Goal: Task Accomplishment & Management: Complete application form

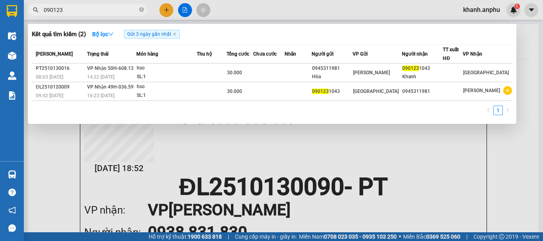
click at [167, 190] on div at bounding box center [271, 120] width 543 height 241
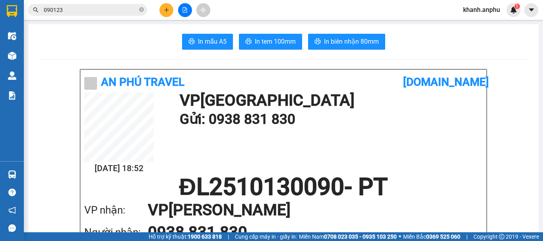
click at [186, 11] on icon "file-add" at bounding box center [185, 10] width 6 height 6
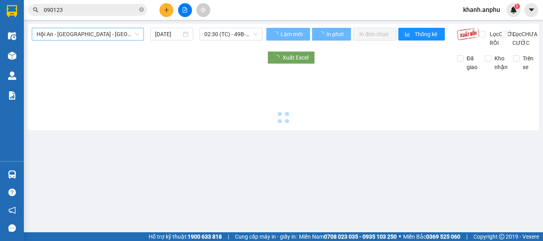
click at [69, 31] on span "Hội An - [GEOGRAPHIC_DATA] - [GEOGRAPHIC_DATA]" at bounding box center [88, 34] width 103 height 12
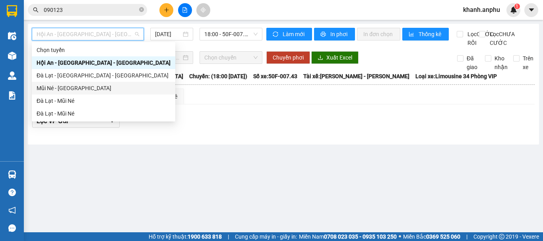
click at [68, 88] on div "Mũi Né - [GEOGRAPHIC_DATA]" at bounding box center [104, 88] width 134 height 9
type input "[DATE]"
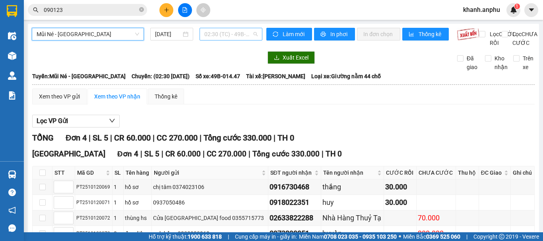
click at [223, 31] on span "02:30 (TC) - 49B-014.47" at bounding box center [230, 34] width 53 height 12
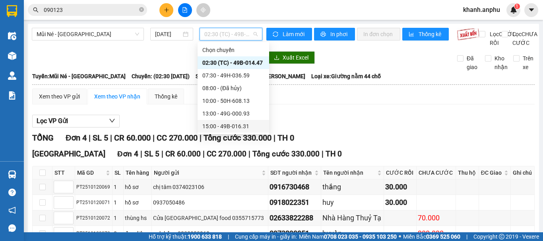
click at [217, 128] on div "15:00 - 49B-016.31" at bounding box center [233, 126] width 62 height 9
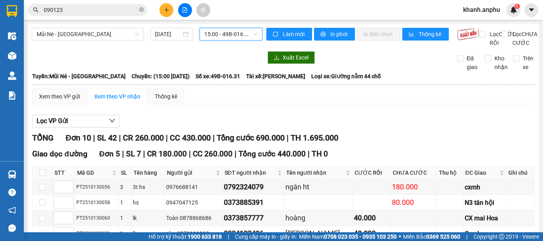
scroll to position [212, 0]
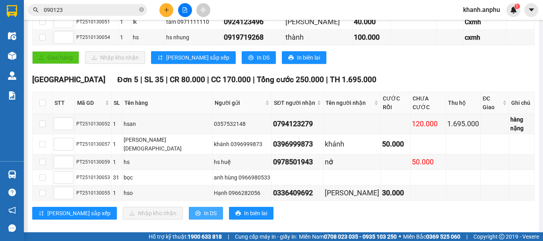
click at [204, 209] on span "In DS" at bounding box center [210, 213] width 13 height 9
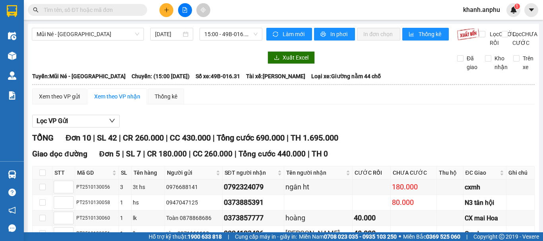
drag, startPoint x: 127, startPoint y: 54, endPoint x: 132, endPoint y: 58, distance: 5.7
click at [127, 47] on div "Mũi Né - Đà Lạt 13/10/2025 15:00 - 49B-016.31" at bounding box center [147, 37] width 230 height 19
click at [164, 9] on icon "plus" at bounding box center [167, 10] width 6 height 6
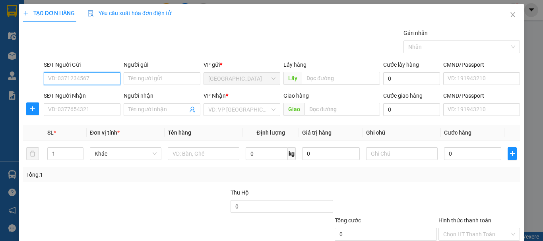
click at [67, 72] on input "SĐT Người Gửi" at bounding box center [82, 78] width 77 height 13
type input "0828718762"
click at [69, 96] on div "0828718762" at bounding box center [81, 94] width 66 height 9
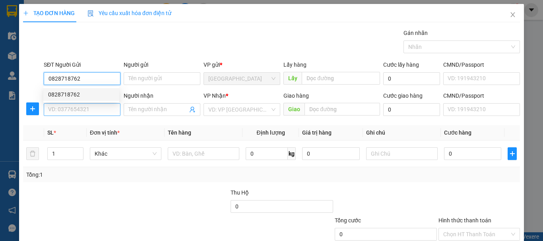
type input "0828718762"
type input "httl"
type input "40.000"
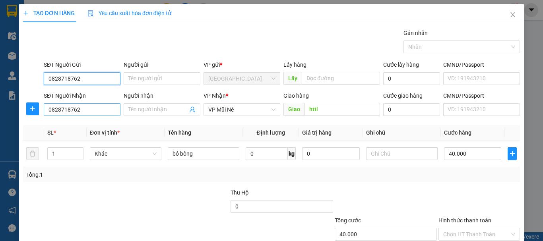
type input "0828718762"
click at [75, 108] on input "0828718762" at bounding box center [82, 109] width 77 height 13
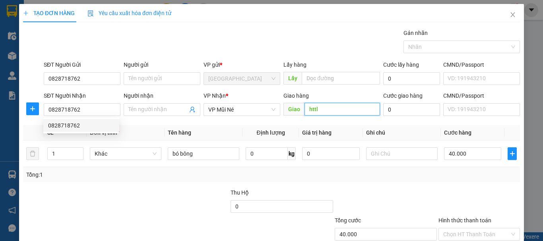
click at [342, 103] on input "httl" at bounding box center [341, 109] width 75 height 13
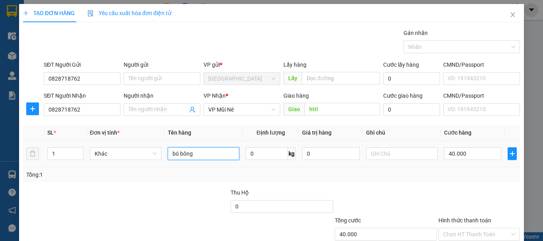
click at [194, 156] on input "bó bông" at bounding box center [204, 153] width 72 height 13
type input "b"
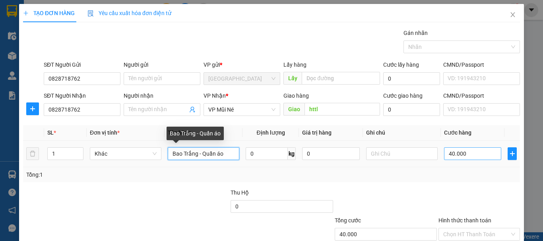
type input "Bao Trắng - Quần áo"
click at [449, 148] on input "40.000" at bounding box center [472, 153] width 57 height 13
type input "5"
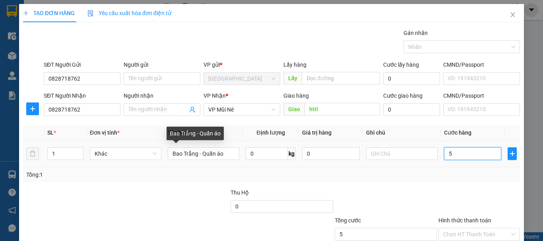
type input "50"
type input "50.000"
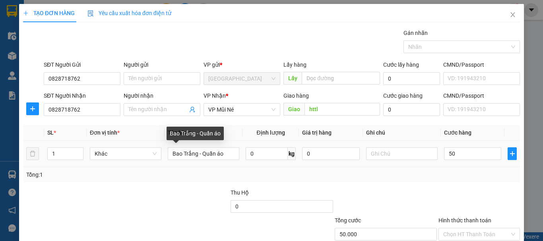
type input "50.000"
click at [451, 195] on div at bounding box center [478, 202] width 83 height 28
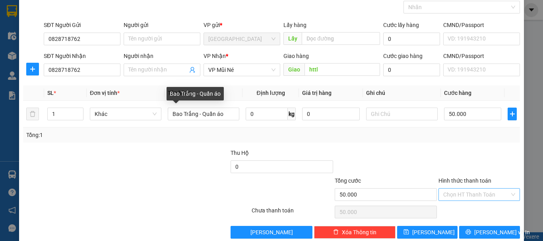
click at [449, 194] on input "Hình thức thanh toán" at bounding box center [476, 195] width 66 height 12
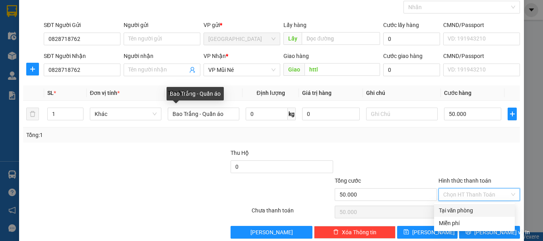
click at [452, 211] on div "Tại văn phòng" at bounding box center [474, 210] width 71 height 9
type input "0"
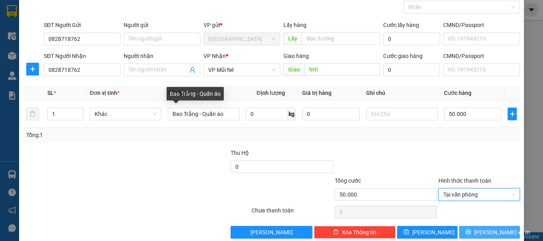
click at [484, 234] on span "Lưu và In" at bounding box center [502, 232] width 56 height 9
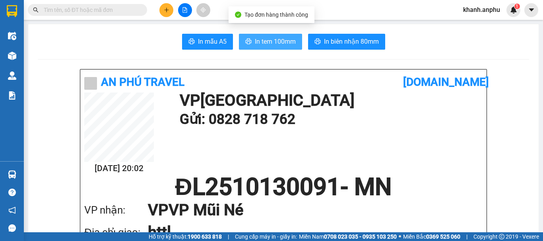
click at [277, 44] on span "In tem 100mm" at bounding box center [275, 42] width 41 height 10
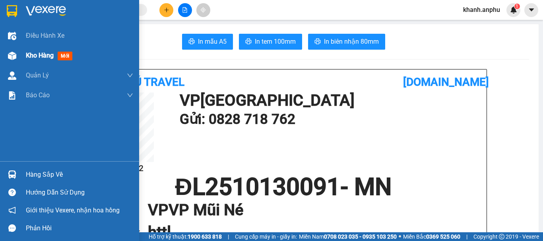
click at [29, 52] on span "Kho hàng" at bounding box center [40, 56] width 28 height 8
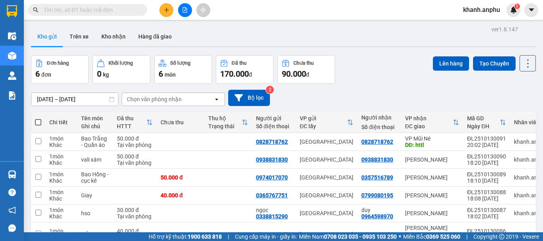
scroll to position [44, 0]
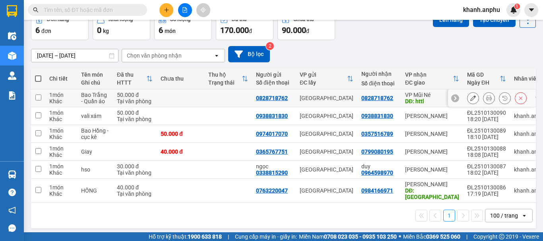
click at [470, 100] on button at bounding box center [472, 98] width 11 height 14
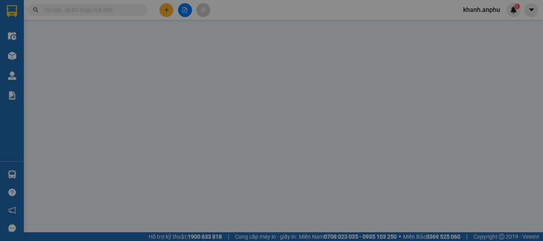
type input "0828718762"
type input "httl"
type input "50.000"
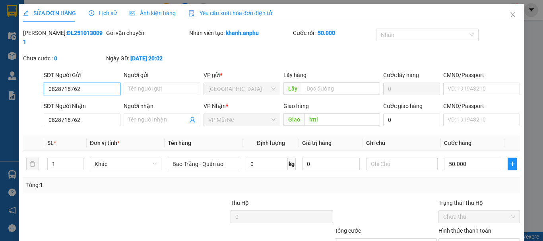
scroll to position [54, 0]
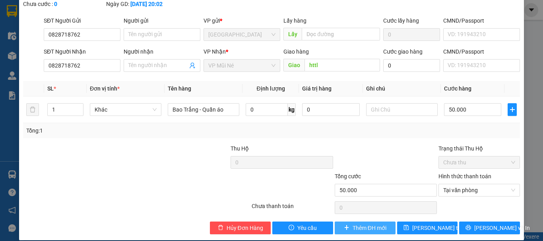
click at [352, 224] on span "Thêm ĐH mới" at bounding box center [369, 228] width 34 height 9
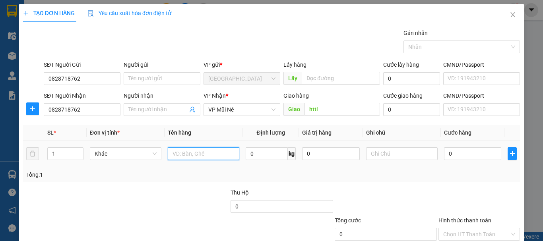
click at [184, 151] on input "text" at bounding box center [204, 153] width 72 height 13
type input "Bao trắng - Quần áo"
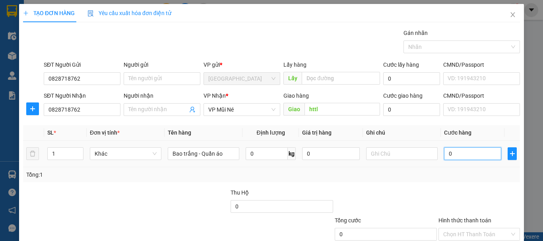
click at [454, 152] on input "0" at bounding box center [472, 153] width 57 height 13
type input "5"
type input "50"
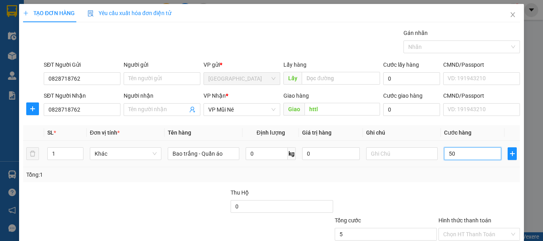
type input "50"
type input "50.000"
click at [439, 201] on div at bounding box center [478, 202] width 83 height 28
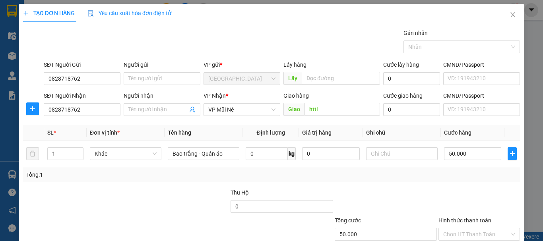
scroll to position [40, 0]
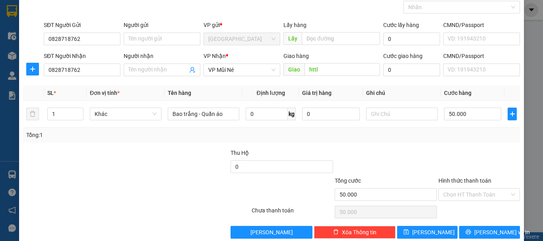
click at [465, 187] on div "Hình thức thanh toán" at bounding box center [478, 182] width 81 height 12
click at [463, 194] on input "Hình thức thanh toán" at bounding box center [476, 195] width 66 height 12
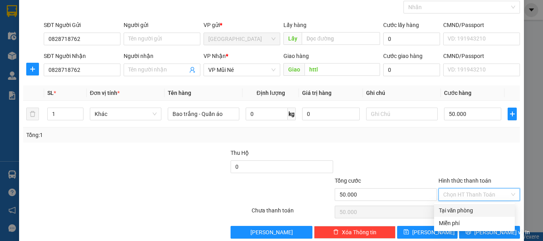
click at [460, 211] on div "Tại văn phòng" at bounding box center [474, 210] width 71 height 9
type input "0"
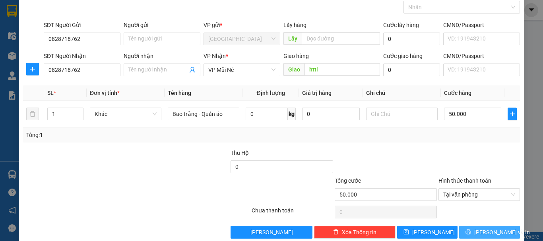
click at [489, 235] on span "Lưu và In" at bounding box center [502, 232] width 56 height 9
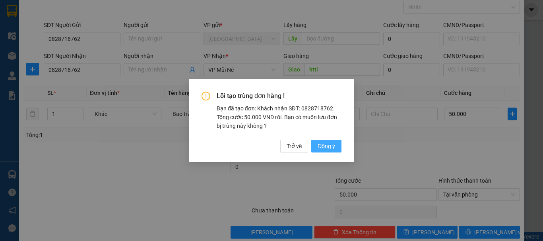
click at [328, 143] on span "Đồng ý" at bounding box center [325, 146] width 17 height 9
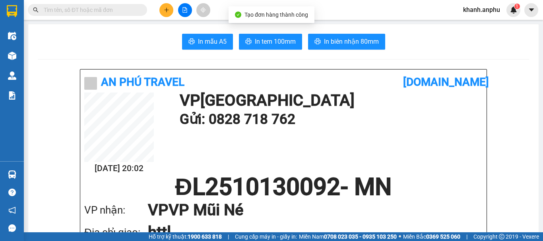
scroll to position [79, 0]
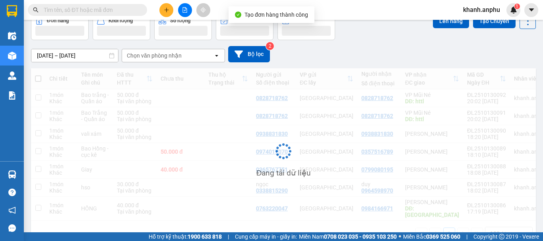
scroll to position [44, 0]
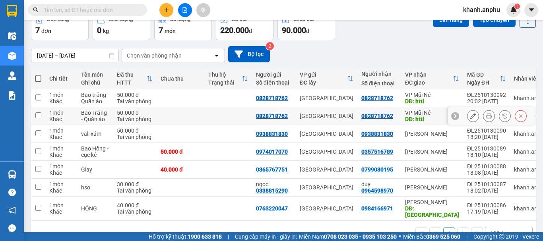
click at [519, 118] on button at bounding box center [520, 116] width 11 height 14
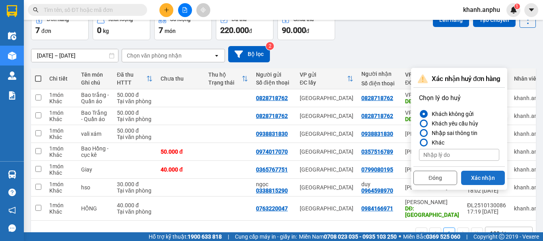
click at [487, 175] on button "Xác nhận" at bounding box center [483, 178] width 44 height 14
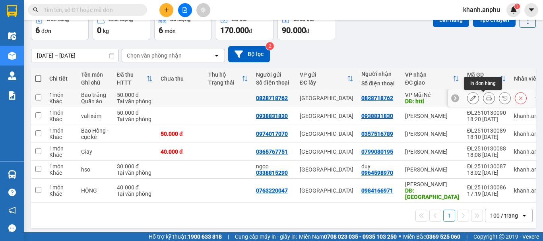
click at [486, 98] on icon at bounding box center [489, 98] width 6 height 6
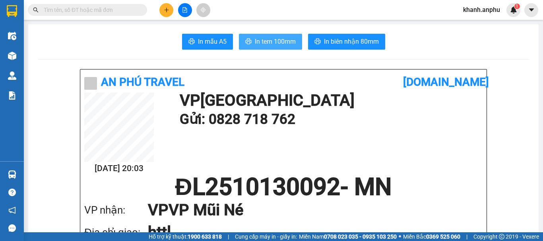
click at [258, 41] on span "In tem 100mm" at bounding box center [275, 42] width 41 height 10
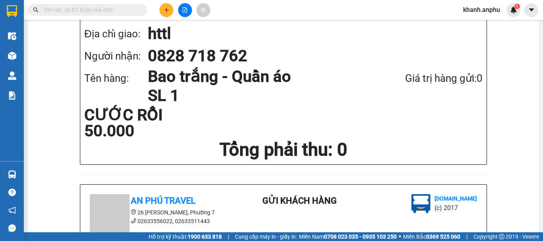
scroll to position [79, 0]
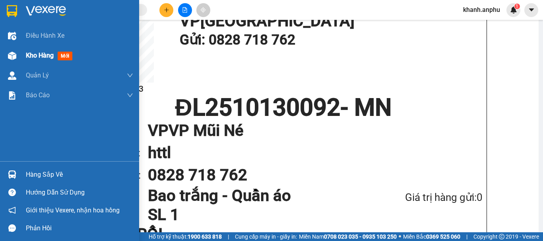
click at [15, 58] on img at bounding box center [12, 56] width 8 height 8
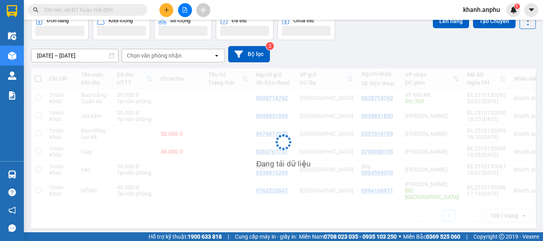
scroll to position [44, 0]
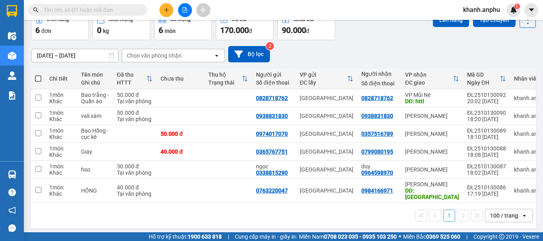
click at [420, 54] on div "11/10/2025 – 13/10/2025 Press the down arrow key to interact with the calendar …" at bounding box center [283, 54] width 505 height 16
